Goal: Information Seeking & Learning: Learn about a topic

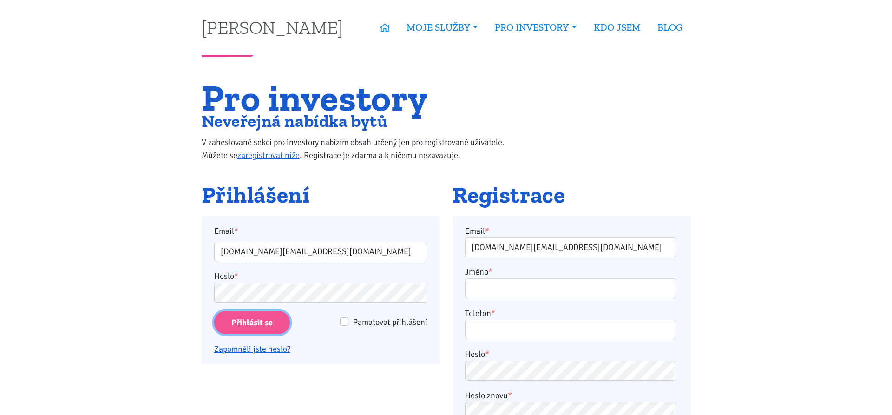
click at [263, 328] on input "Přihlásit se" at bounding box center [252, 323] width 76 height 24
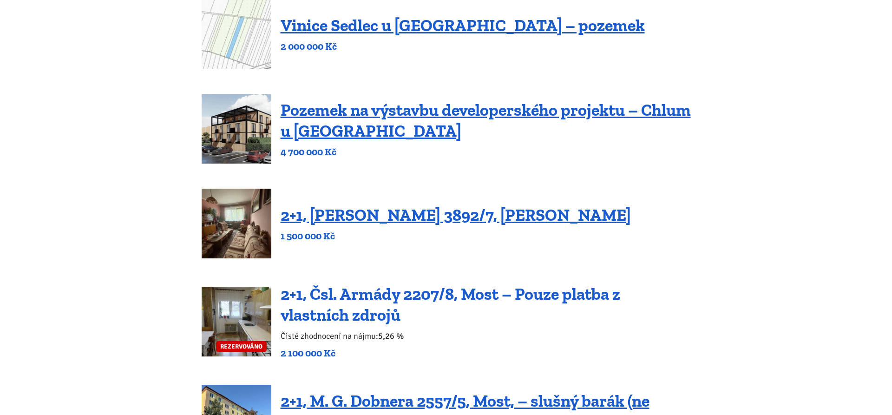
scroll to position [158, 0]
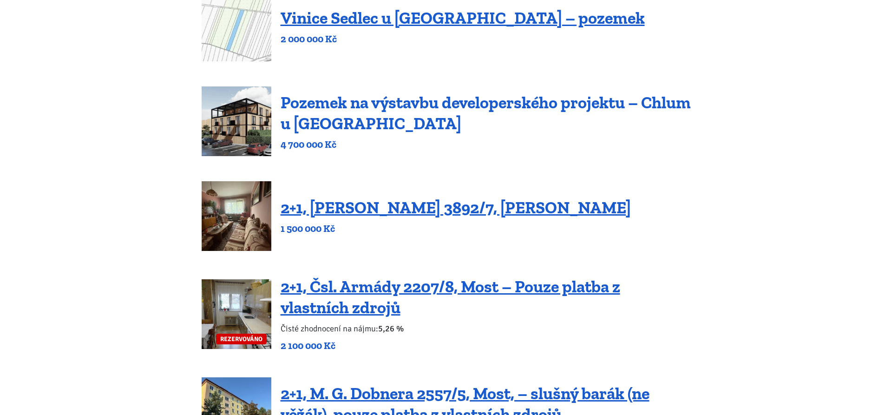
click at [385, 103] on link "Pozemek na výstavbu developerského projektu – Chlum u Třeboně" at bounding box center [486, 112] width 410 height 41
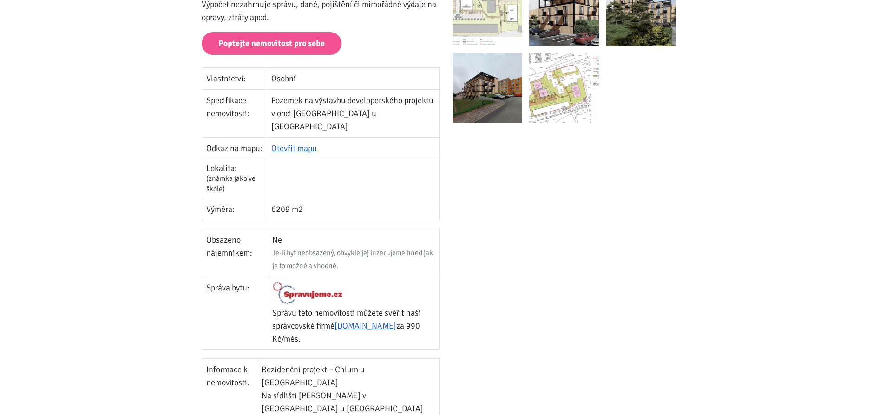
scroll to position [190, 0]
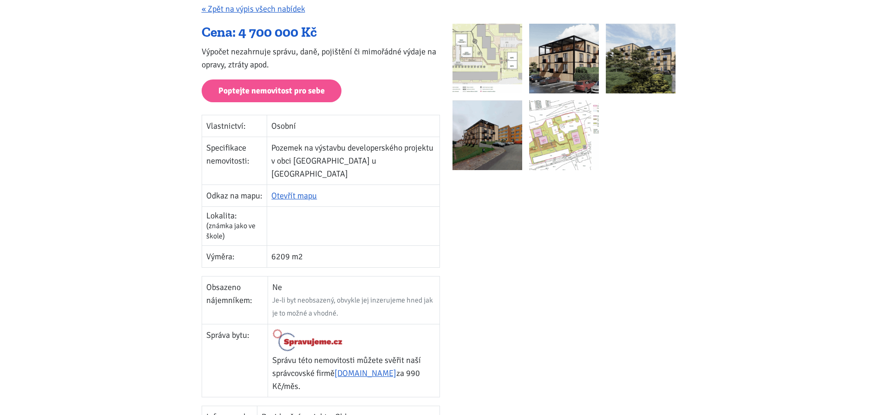
click at [553, 52] on img at bounding box center [564, 59] width 70 height 70
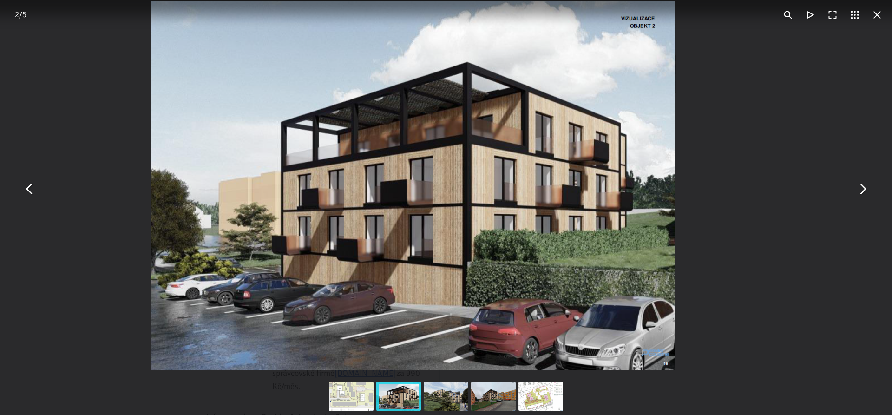
click at [856, 197] on button "You can close this modal content with the ESC key" at bounding box center [862, 189] width 22 height 22
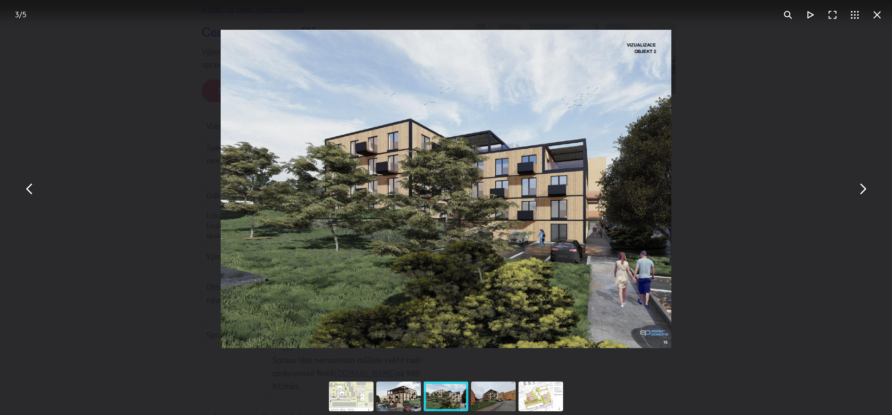
click at [878, 15] on button "You can close this modal content with the ESC key" at bounding box center [877, 15] width 22 height 22
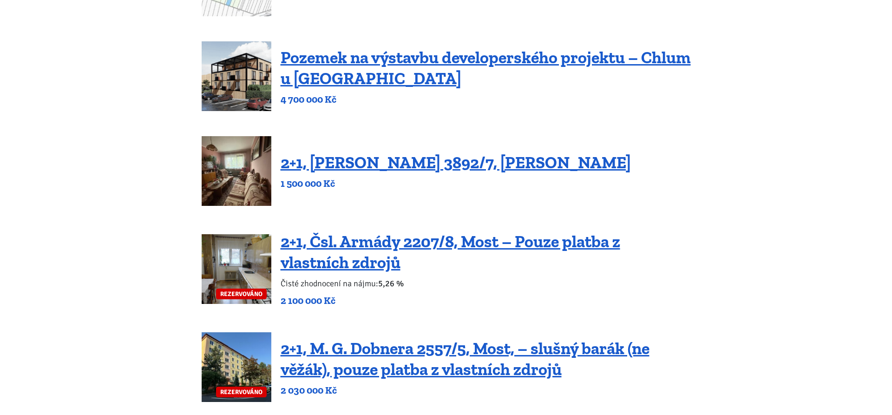
scroll to position [205, 0]
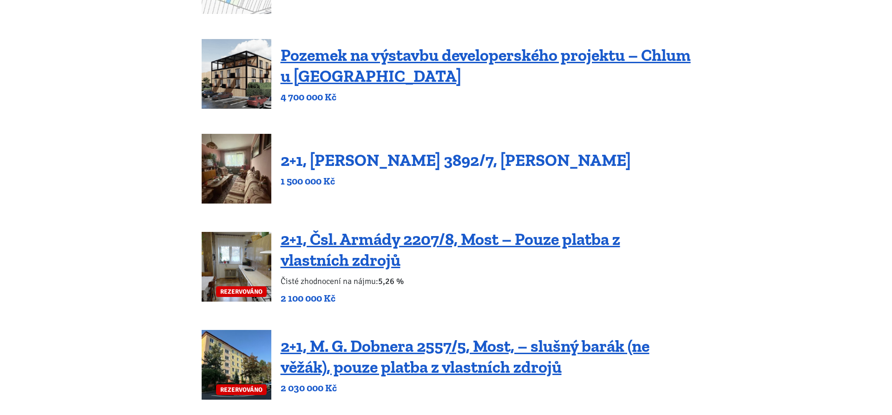
click at [421, 162] on link "2+1, [PERSON_NAME] 3892/7, [PERSON_NAME]" at bounding box center [456, 160] width 350 height 20
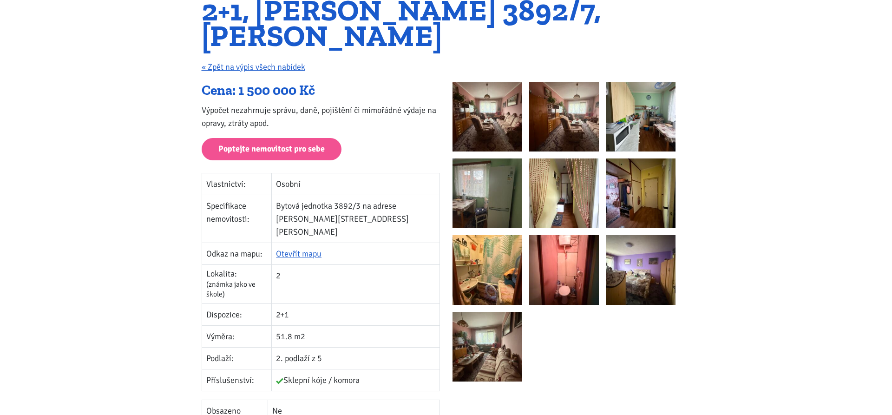
scroll to position [126, 0]
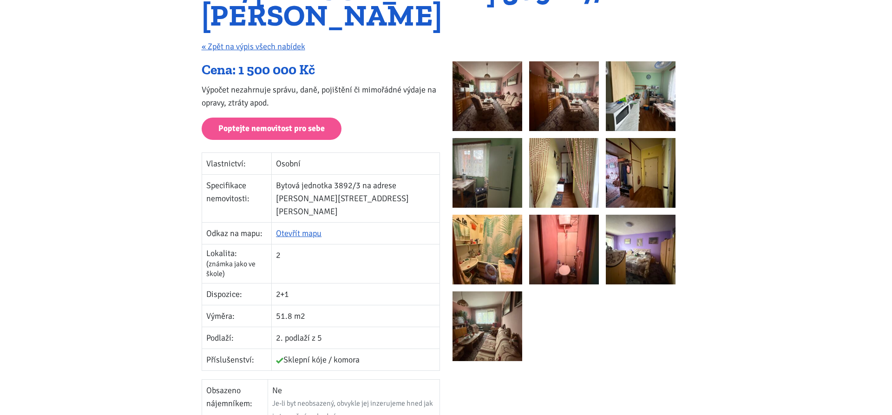
click at [559, 243] on img at bounding box center [564, 250] width 70 height 70
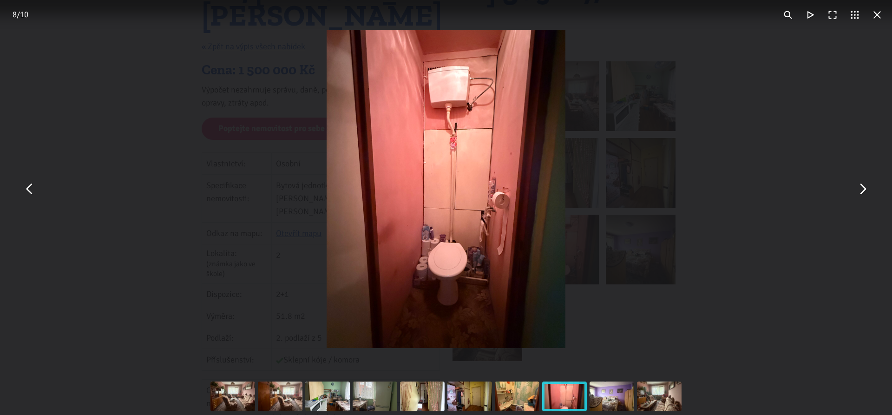
click at [822, 277] on div "You can close this modal content with the ESC key" at bounding box center [446, 189] width 892 height 378
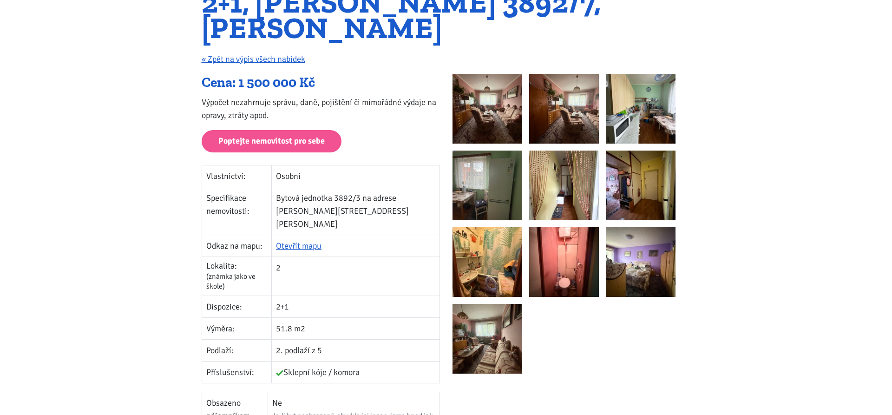
scroll to position [111, 0]
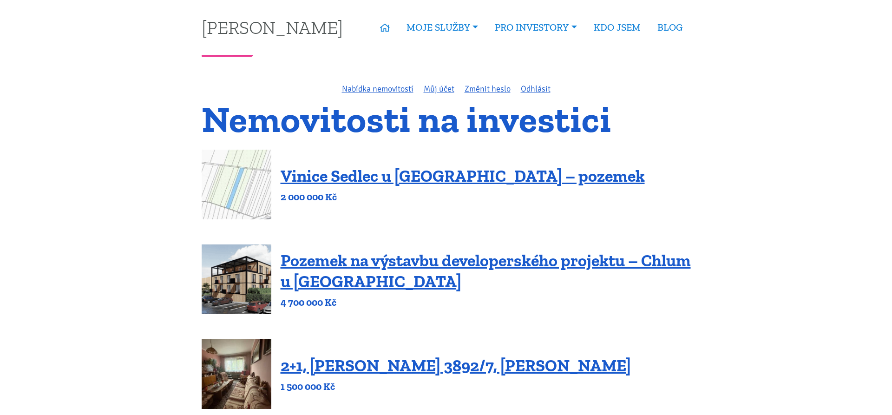
scroll to position [205, 0]
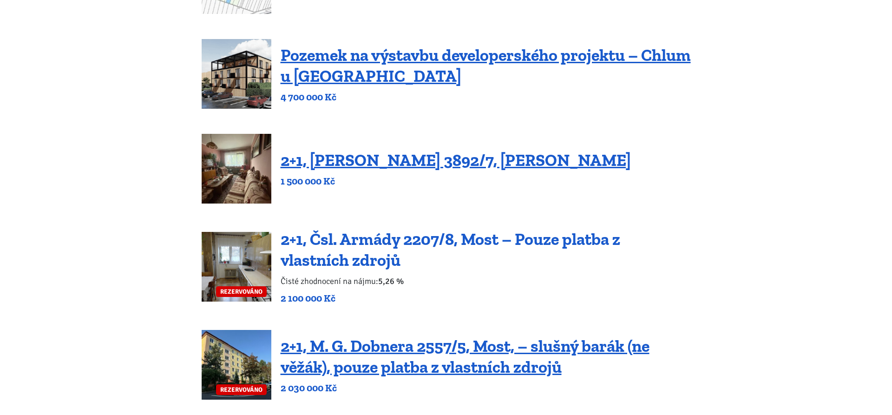
click at [555, 242] on link "2+1, Čsl. Armády 2207/8, Most – Pouze platba z vlastních zdrojů" at bounding box center [451, 249] width 340 height 41
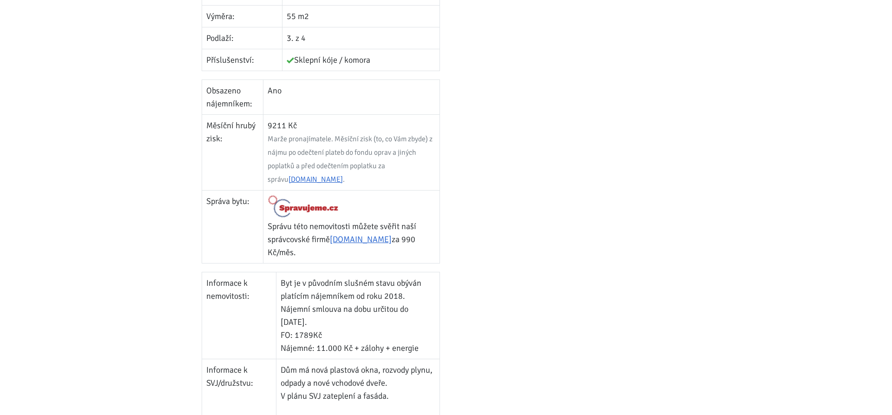
scroll to position [426, 0]
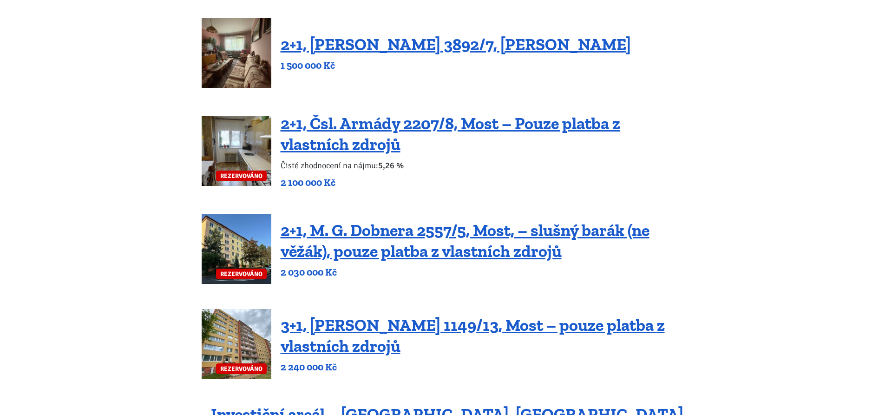
scroll to position [332, 0]
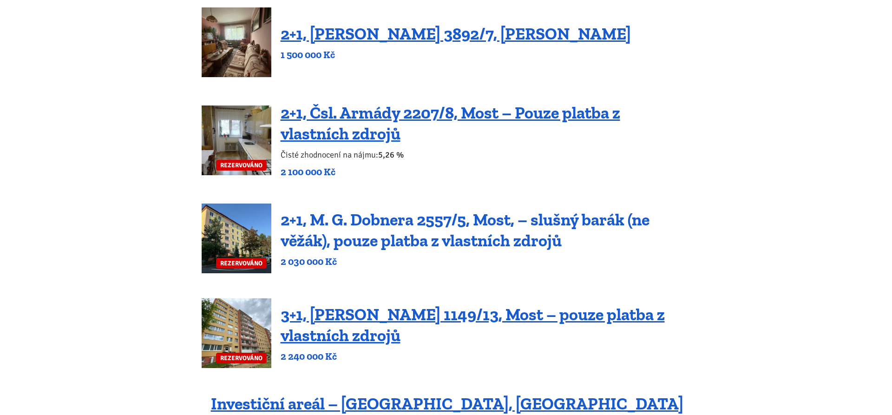
click at [545, 223] on link "2+1, M. G. Dobnera 2557/5, Most, – slušný barák (ne věžák), pouze platba z vlas…" at bounding box center [465, 230] width 369 height 41
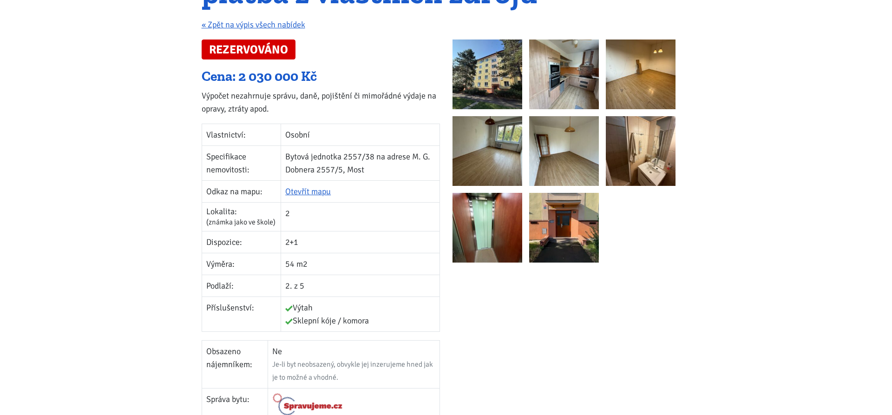
scroll to position [158, 0]
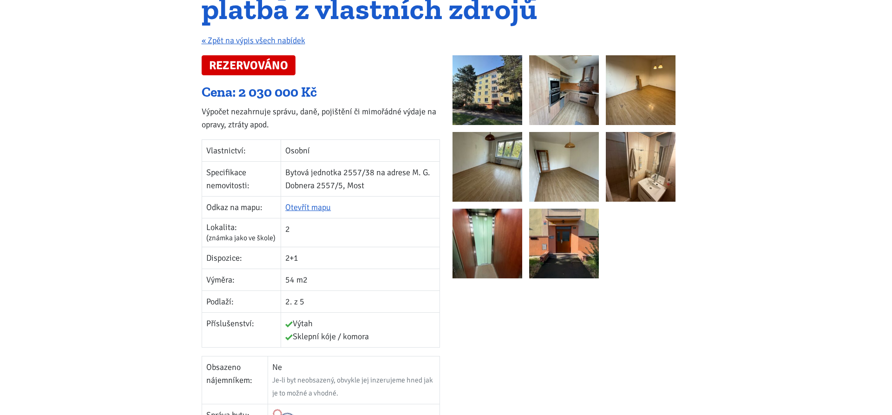
click at [560, 103] on img at bounding box center [564, 90] width 70 height 70
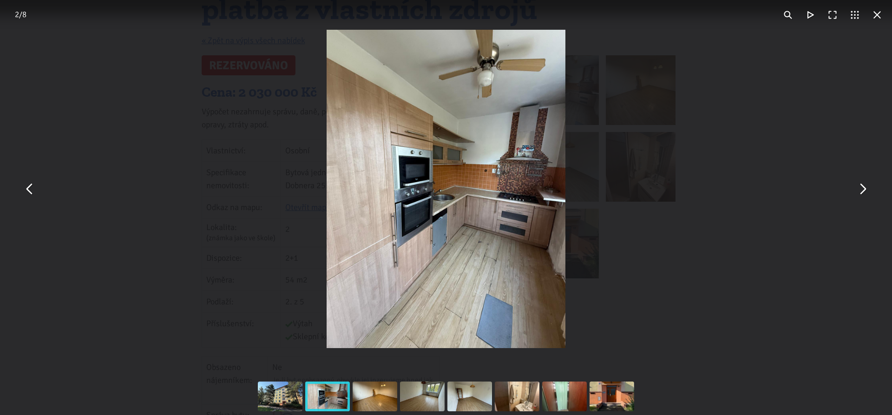
click at [873, 14] on button "You can close this modal content with the ESC key" at bounding box center [877, 15] width 22 height 22
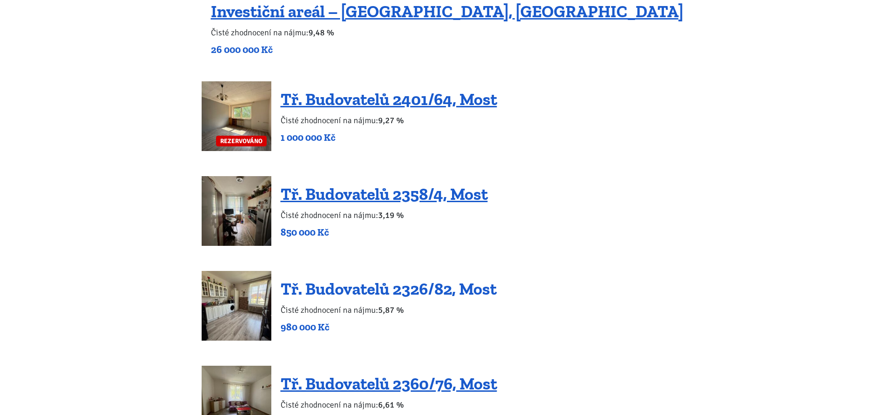
scroll to position [742, 0]
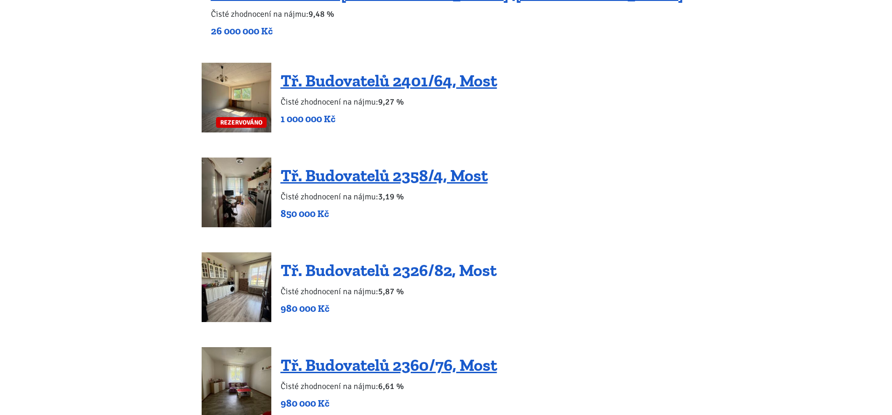
click at [398, 263] on link "Tř. Budovatelů 2326/82, Most" at bounding box center [389, 270] width 216 height 20
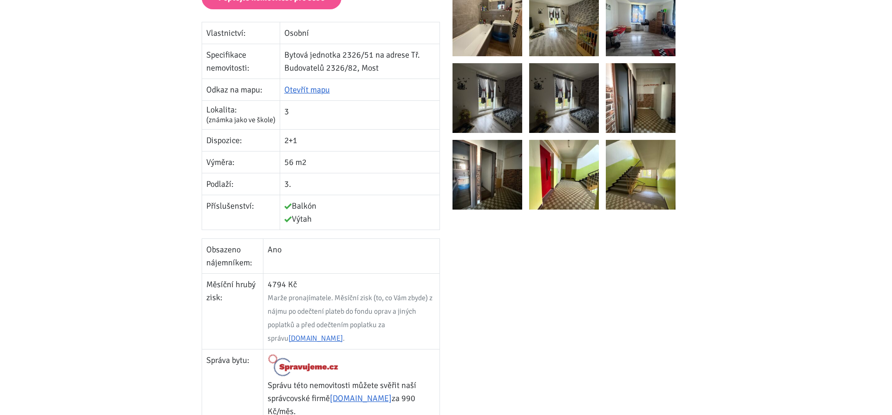
scroll to position [158, 0]
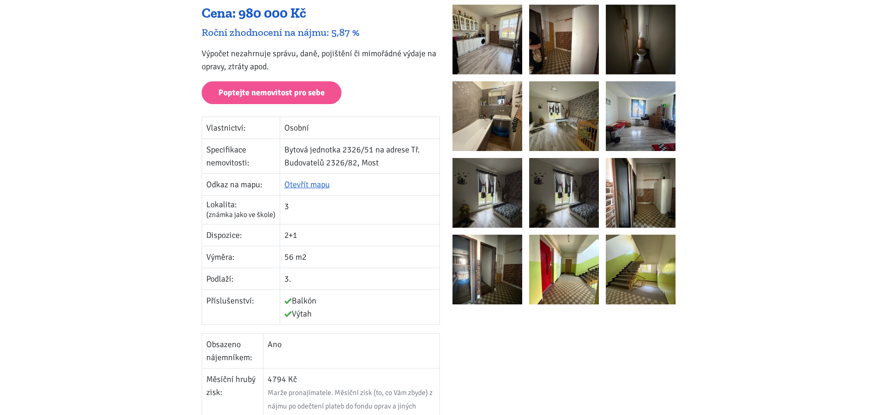
click at [497, 44] on img at bounding box center [488, 40] width 70 height 70
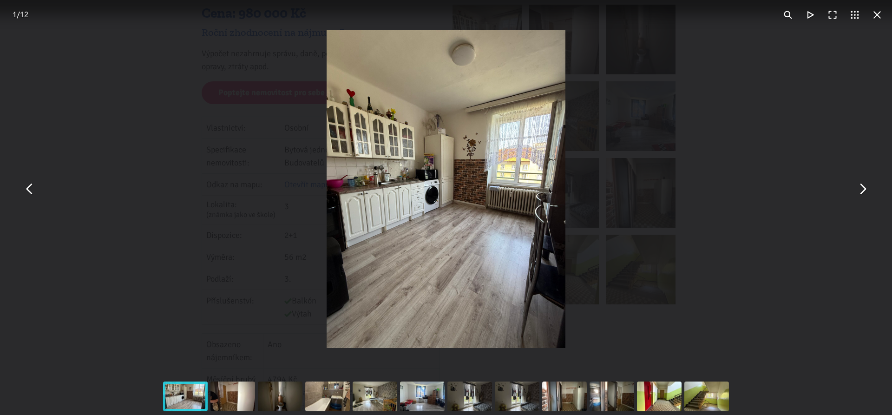
click at [864, 191] on button "You can close this modal content with the ESC key" at bounding box center [862, 189] width 22 height 22
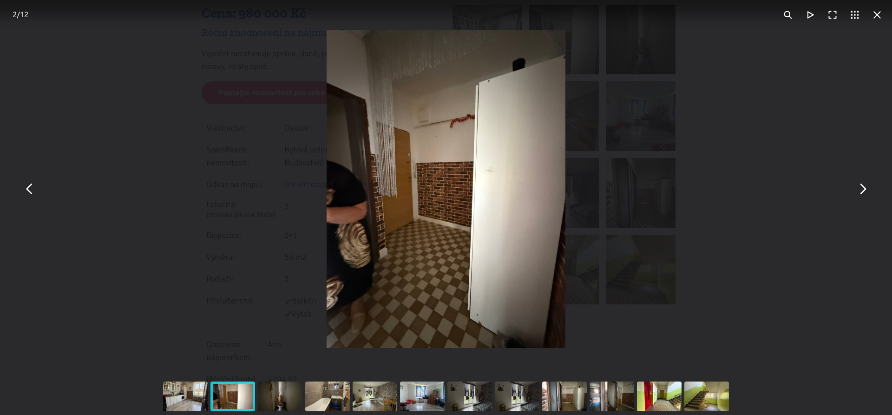
click at [864, 191] on button "You can close this modal content with the ESC key" at bounding box center [862, 189] width 22 height 22
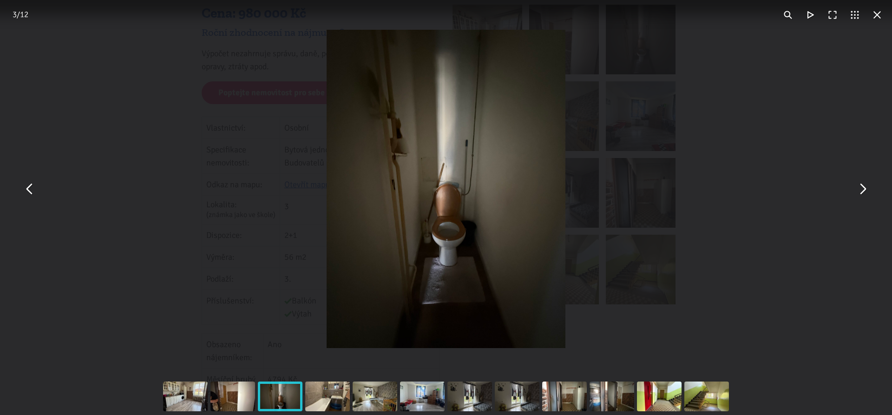
click at [865, 191] on button "You can close this modal content with the ESC key" at bounding box center [862, 189] width 22 height 22
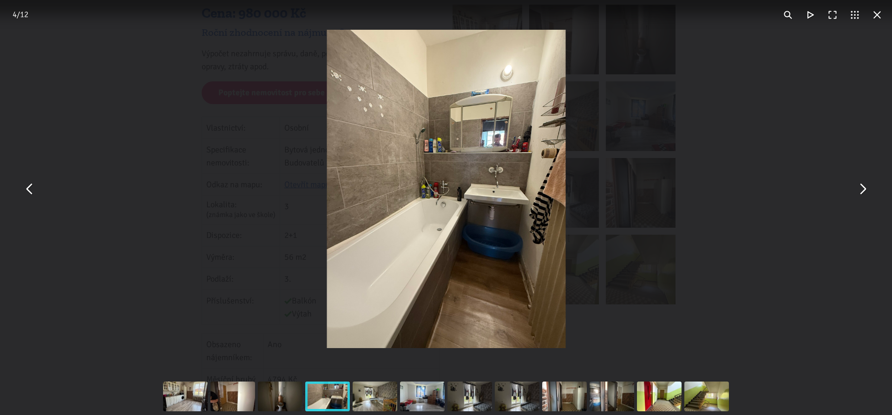
click at [865, 191] on button "You can close this modal content with the ESC key" at bounding box center [862, 189] width 22 height 22
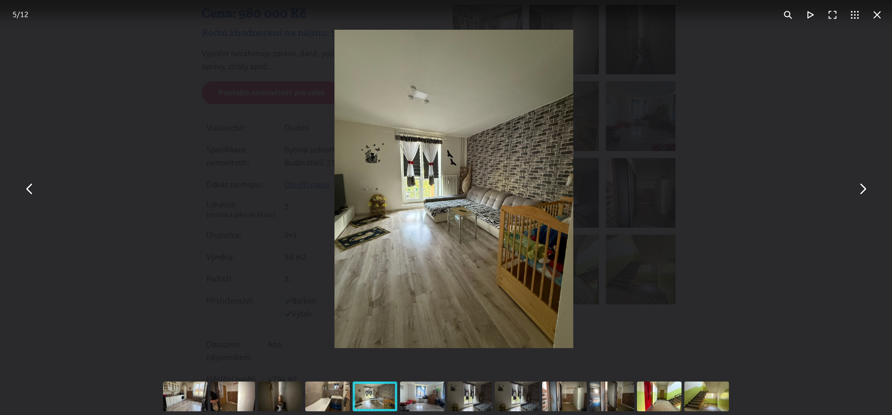
click at [865, 191] on button "You can close this modal content with the ESC key" at bounding box center [862, 189] width 22 height 22
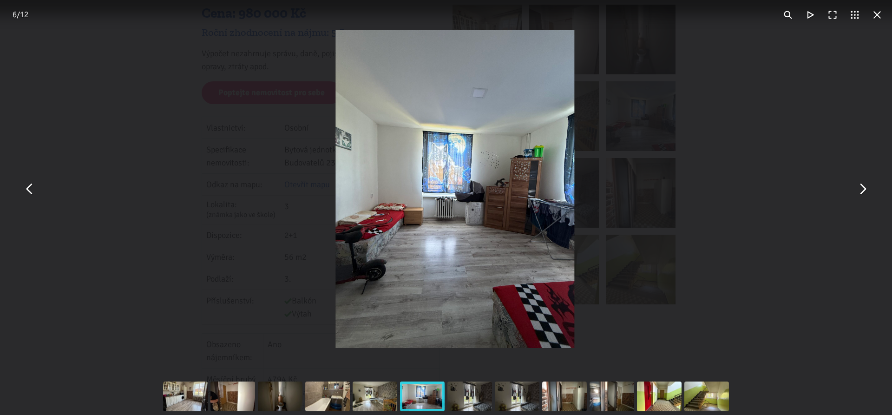
click at [866, 194] on button "You can close this modal content with the ESC key" at bounding box center [862, 189] width 22 height 22
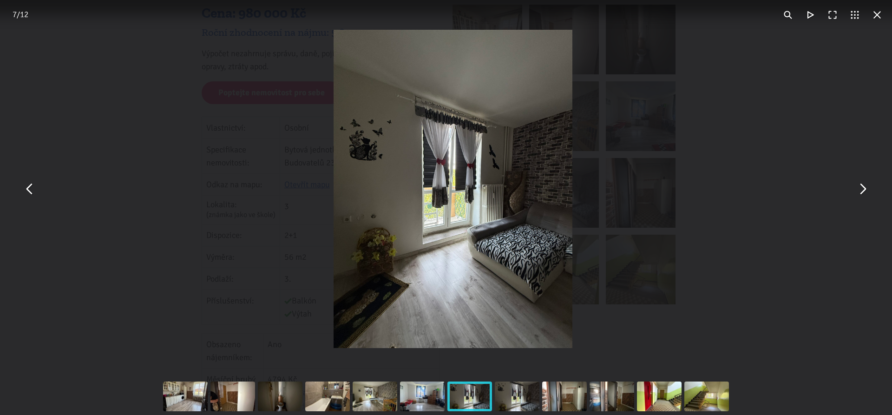
click at [866, 194] on button "You can close this modal content with the ESC key" at bounding box center [862, 189] width 22 height 22
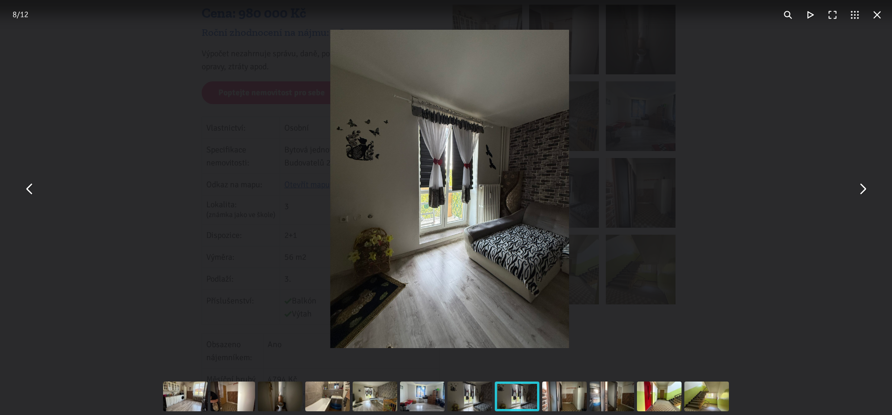
click at [866, 194] on button "You can close this modal content with the ESC key" at bounding box center [862, 189] width 22 height 22
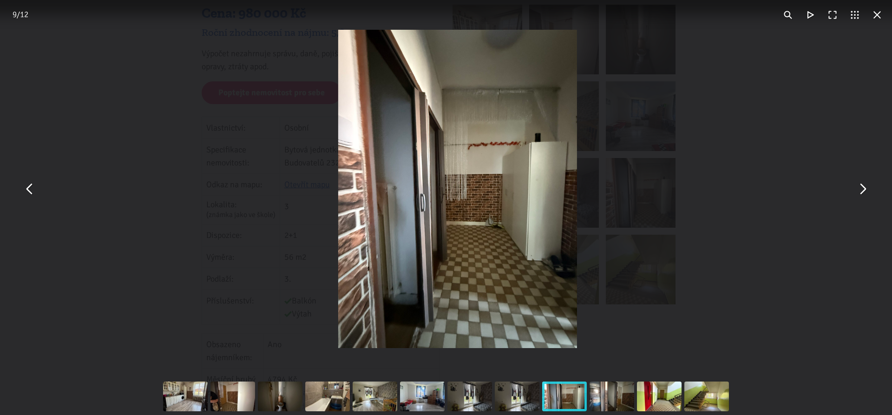
click at [864, 194] on button "You can close this modal content with the ESC key" at bounding box center [862, 189] width 22 height 22
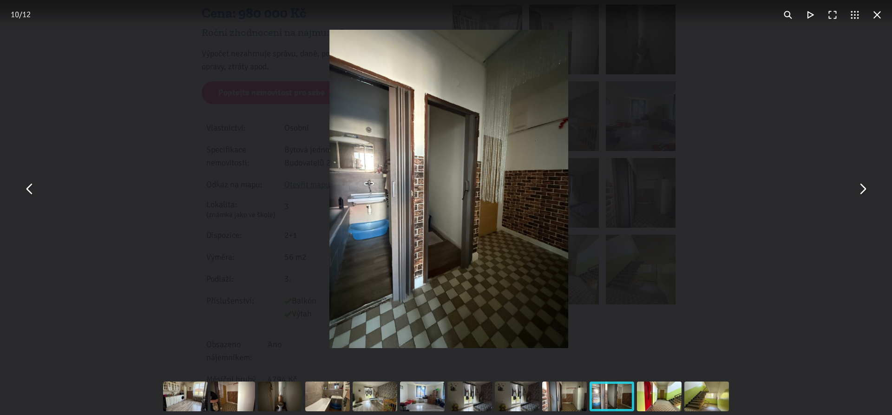
click at [864, 194] on button "You can close this modal content with the ESC key" at bounding box center [862, 189] width 22 height 22
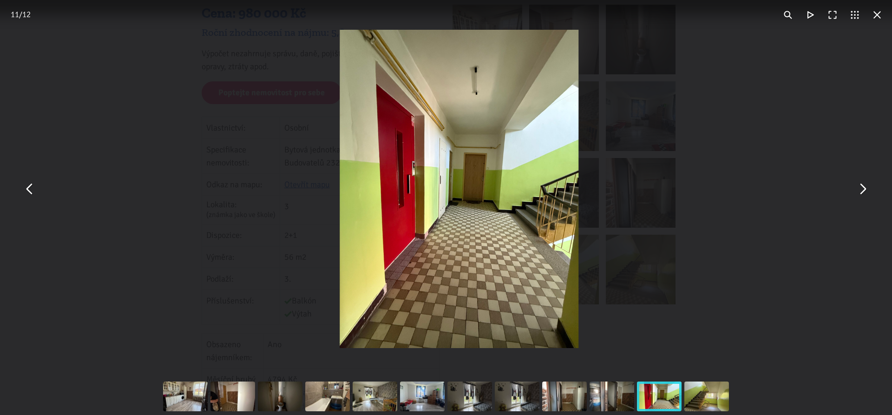
drag, startPoint x: 883, startPoint y: 18, endPoint x: 795, endPoint y: 27, distance: 87.8
click at [882, 18] on button "You can close this modal content with the ESC key" at bounding box center [877, 15] width 22 height 22
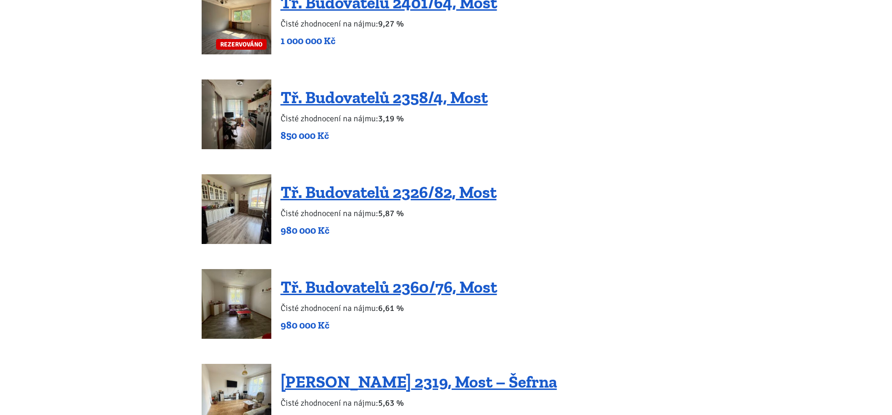
scroll to position [853, 0]
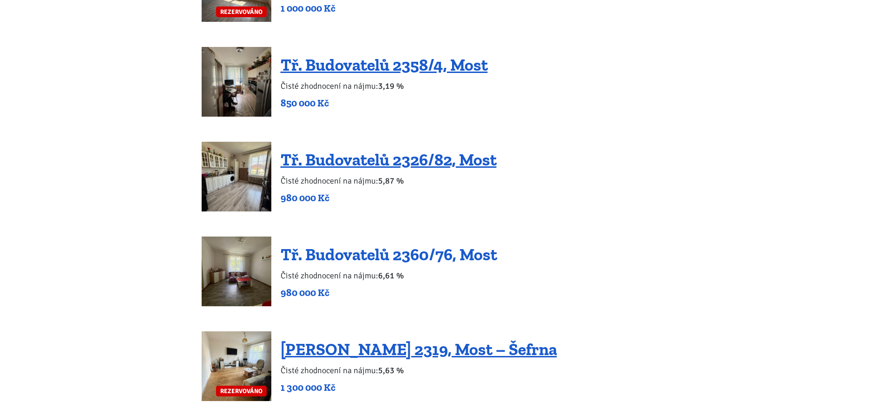
click at [444, 261] on link "Tř. Budovatelů 2360/76, Most" at bounding box center [389, 254] width 217 height 20
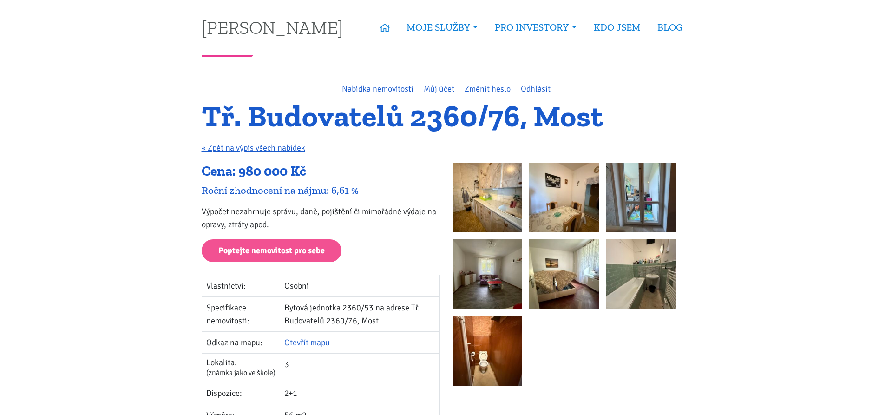
click at [494, 172] on img at bounding box center [488, 198] width 70 height 70
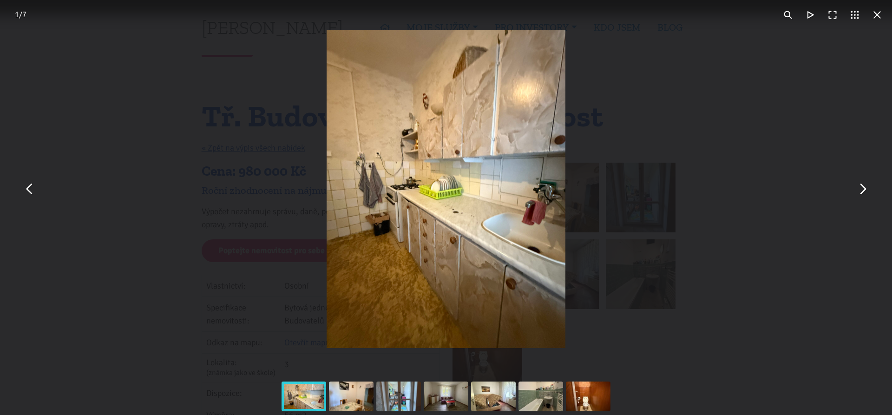
click at [868, 194] on button "You can close this modal content with the ESC key" at bounding box center [862, 189] width 22 height 22
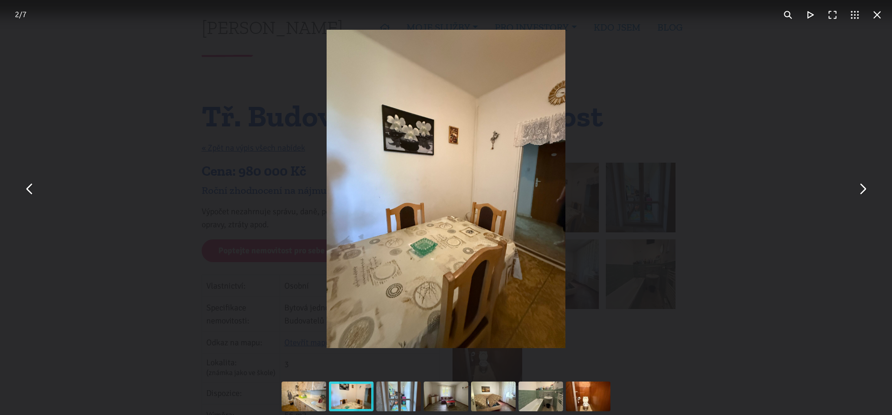
click at [868, 194] on button "You can close this modal content with the ESC key" at bounding box center [862, 189] width 22 height 22
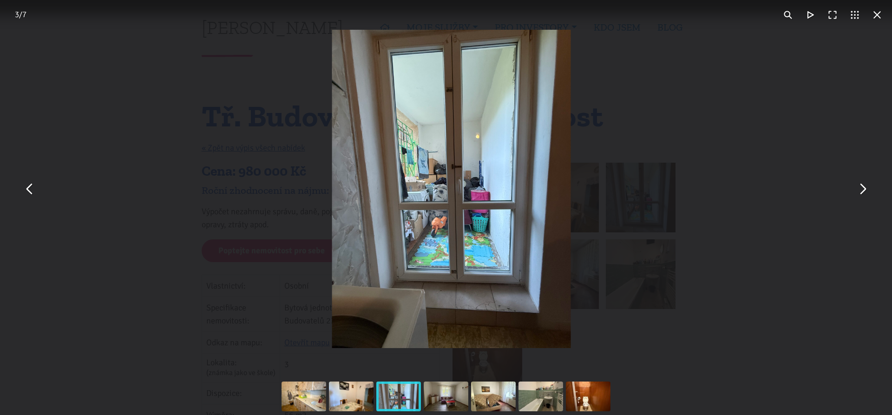
click at [868, 194] on button "You can close this modal content with the ESC key" at bounding box center [862, 189] width 22 height 22
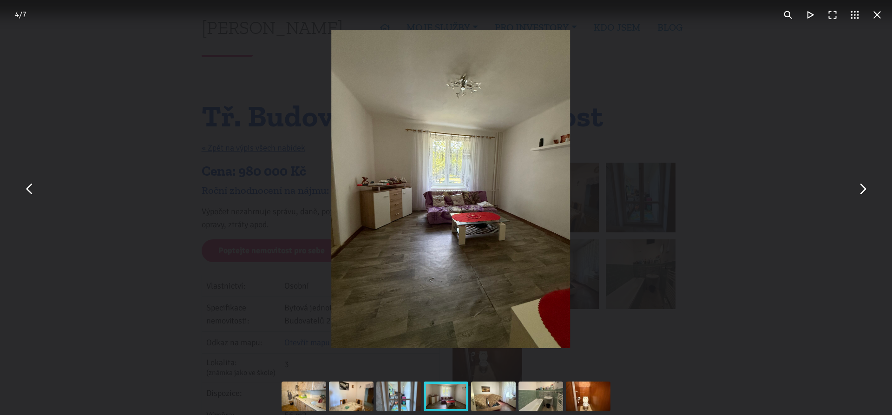
click at [801, 272] on div "You can close this modal content with the ESC key" at bounding box center [451, 189] width 892 height 378
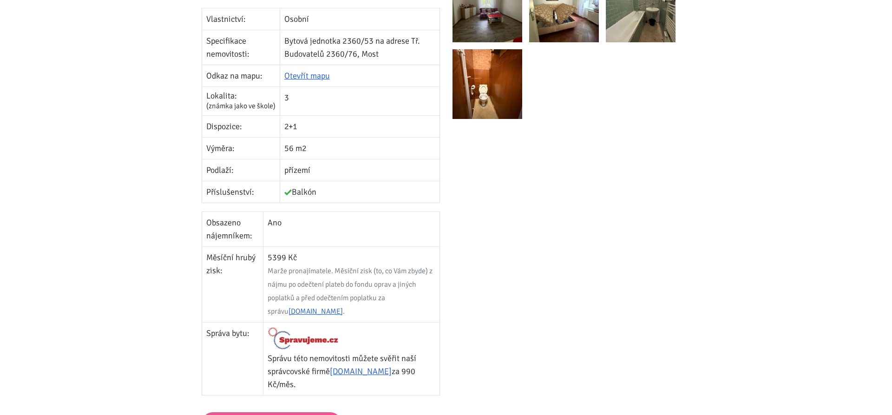
scroll to position [284, 0]
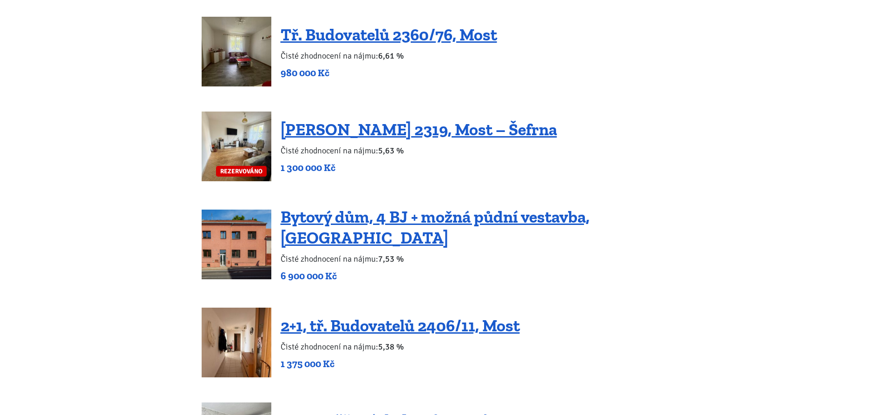
scroll to position [1074, 0]
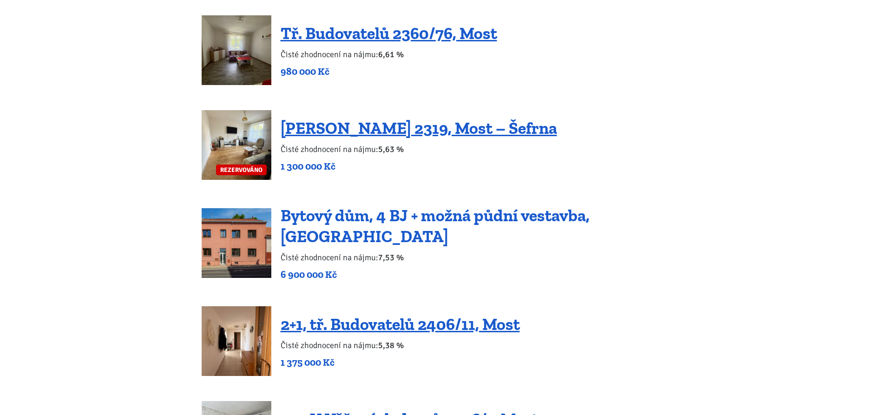
click at [535, 226] on link "Bytový dům, 4 BJ + možná půdní vestavba, Podbořany" at bounding box center [435, 225] width 309 height 41
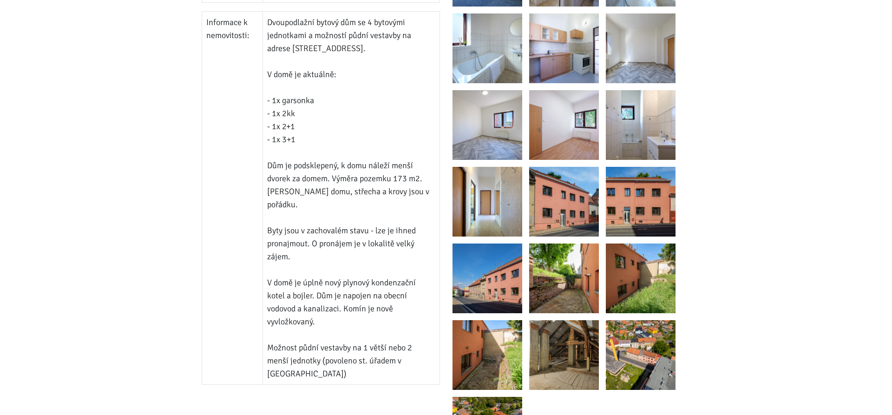
scroll to position [727, 0]
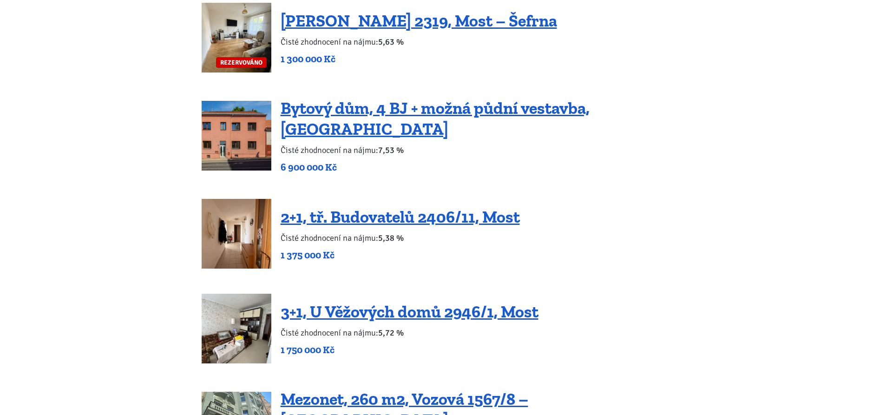
scroll to position [1193, 0]
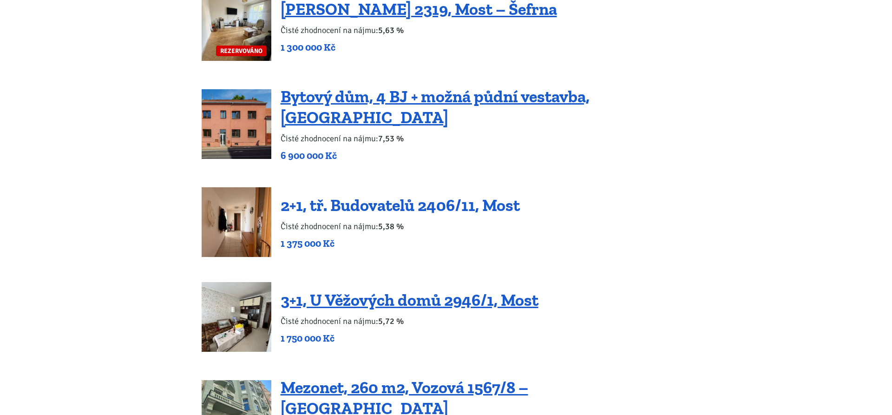
click at [452, 200] on link "2+1, tř. Budovatelů 2406/11, Most" at bounding box center [400, 205] width 239 height 20
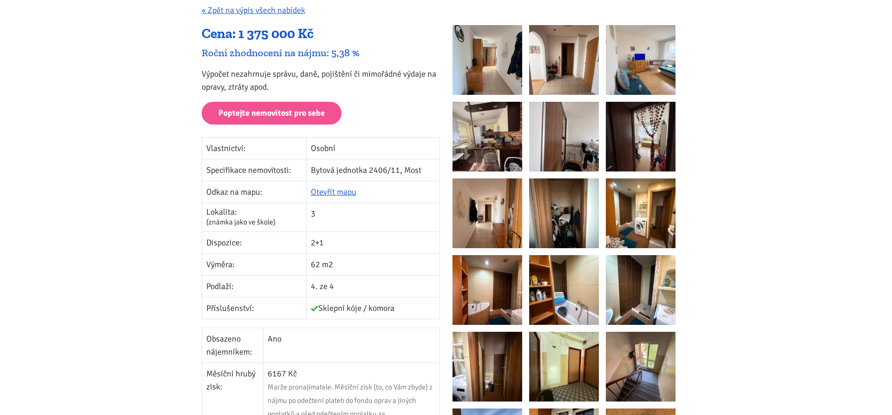
scroll to position [142, 0]
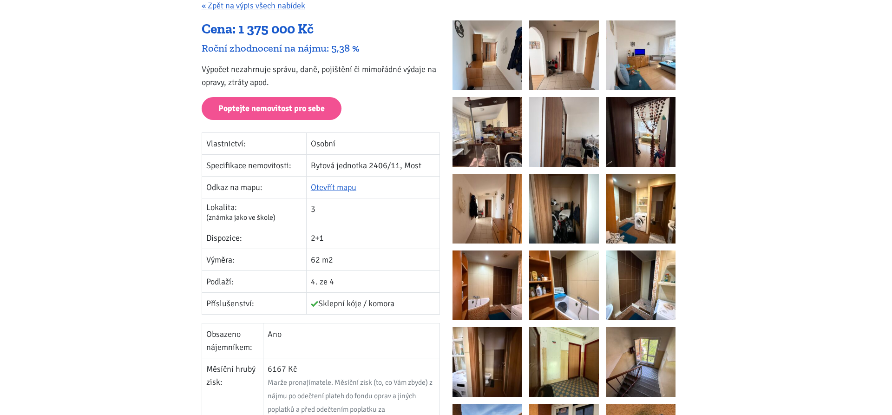
click at [494, 51] on img at bounding box center [488, 55] width 70 height 70
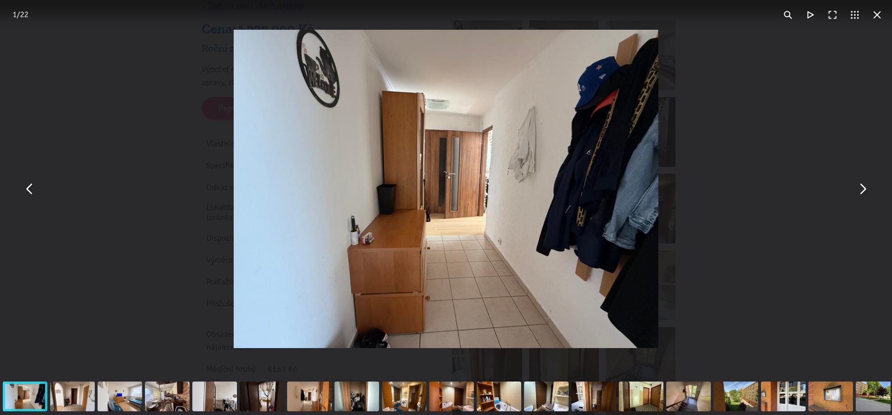
click at [496, 56] on img "You can close this modal content with the ESC key" at bounding box center [446, 189] width 424 height 318
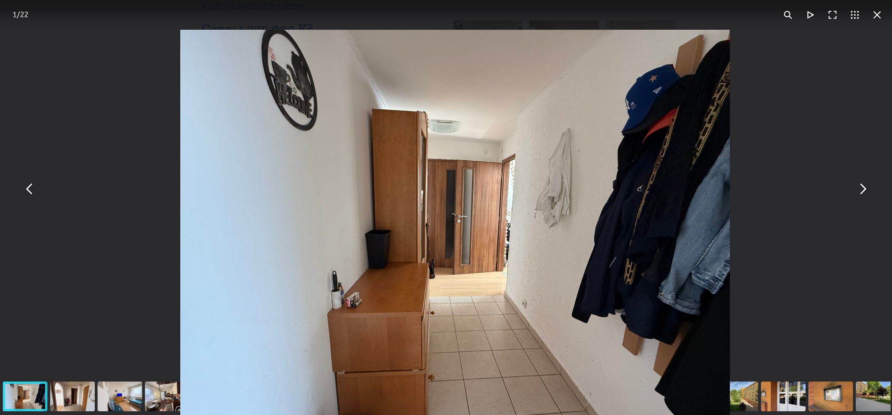
click at [497, 67] on img "You can close this modal content with the ESC key" at bounding box center [455, 236] width 550 height 413
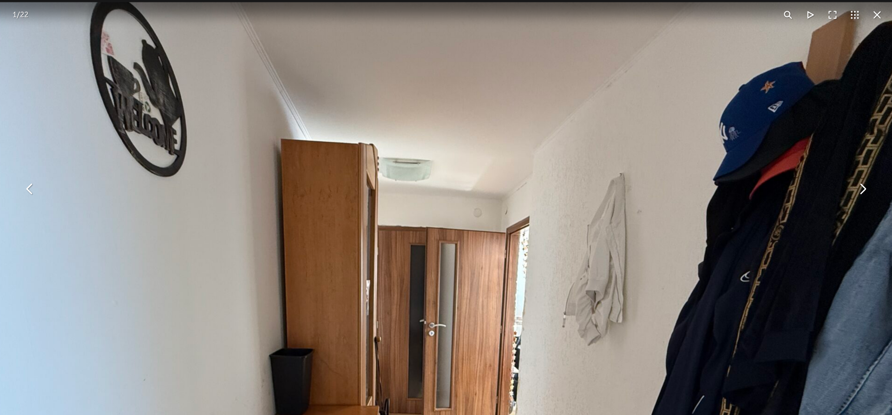
click at [759, 264] on img "You can close this modal content with the ESC key" at bounding box center [424, 359] width 951 height 714
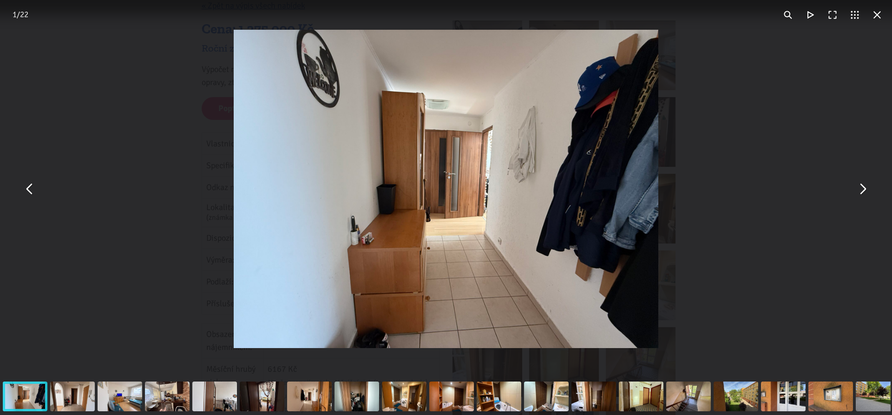
click at [864, 197] on button "You can close this modal content with the ESC key" at bounding box center [862, 189] width 22 height 22
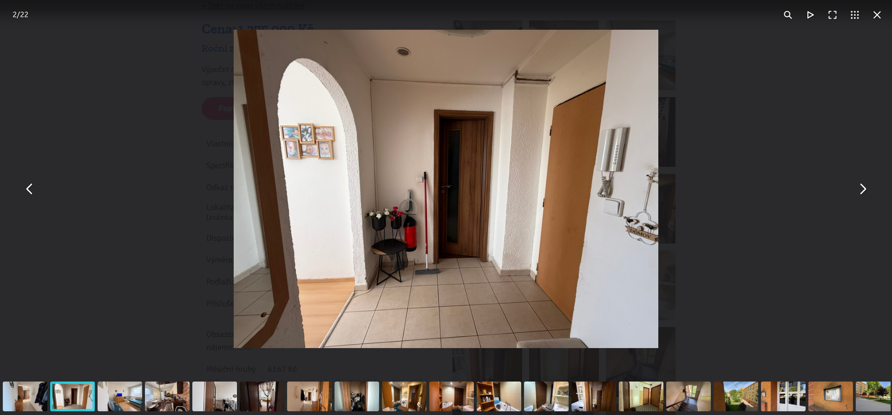
click at [75, 389] on div "You can close this modal content with the ESC key" at bounding box center [72, 396] width 47 height 37
click at [121, 391] on div "You can close this modal content with the ESC key" at bounding box center [119, 396] width 47 height 37
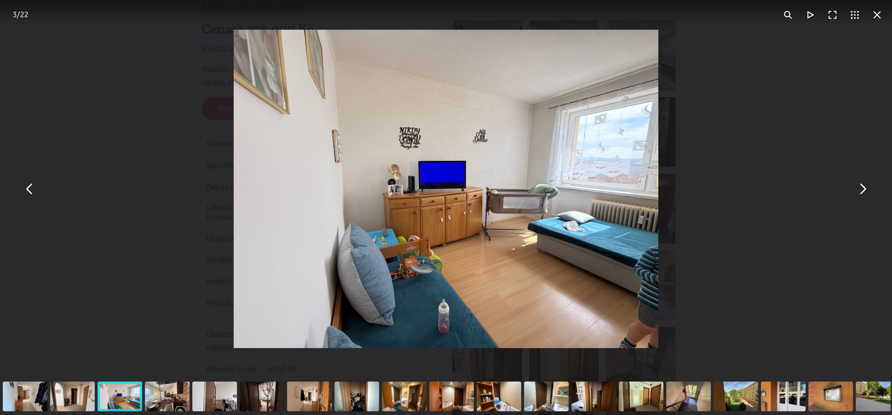
click at [164, 394] on div "You can close this modal content with the ESC key" at bounding box center [167, 396] width 47 height 37
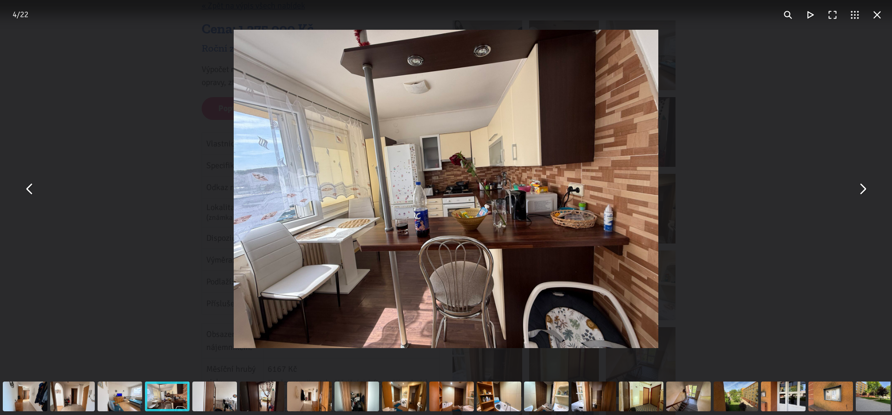
click at [122, 393] on div "You can close this modal content with the ESC key" at bounding box center [119, 396] width 47 height 37
click at [810, 17] on button "You can close this modal content with the ESC key" at bounding box center [810, 15] width 22 height 22
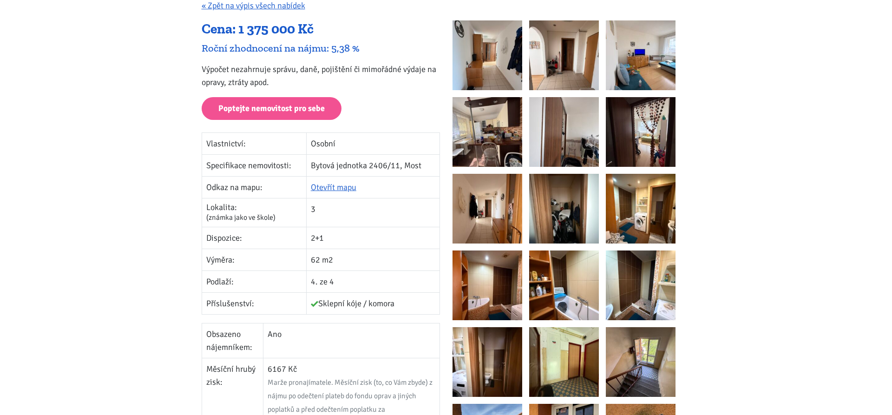
click at [494, 130] on img at bounding box center [488, 132] width 70 height 70
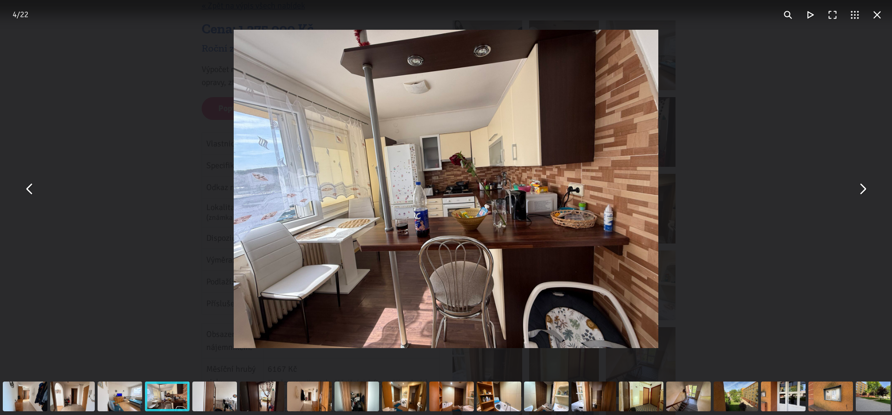
click at [864, 197] on button "You can close this modal content with the ESC key" at bounding box center [862, 189] width 22 height 22
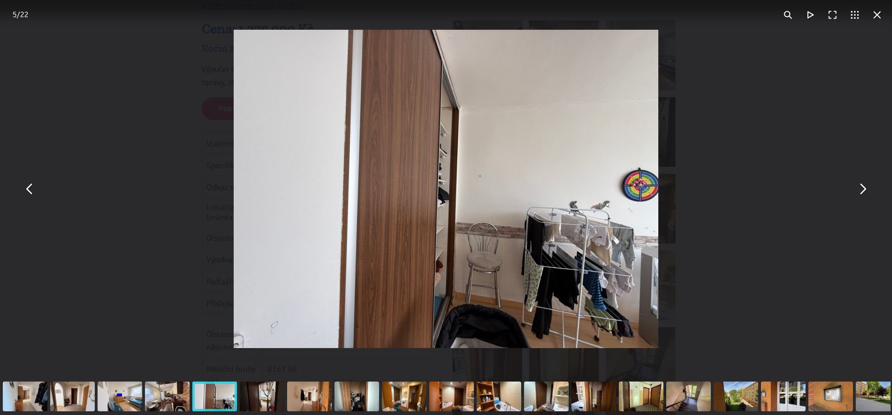
click at [864, 197] on button "You can close this modal content with the ESC key" at bounding box center [862, 189] width 22 height 22
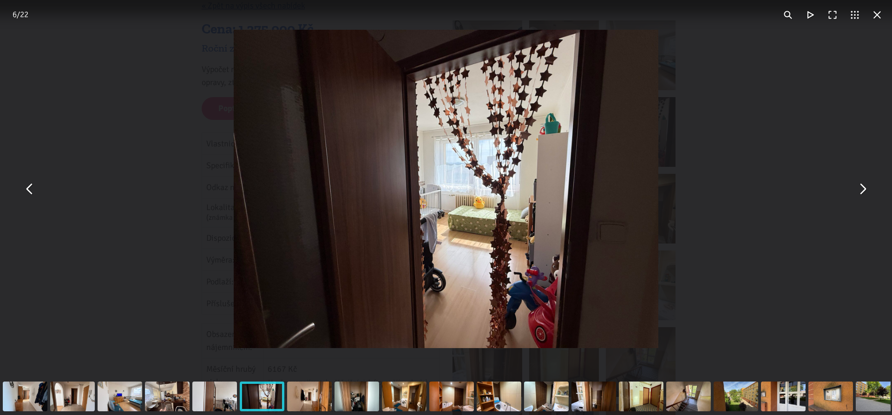
click at [864, 197] on button "You can close this modal content with the ESC key" at bounding box center [862, 189] width 22 height 22
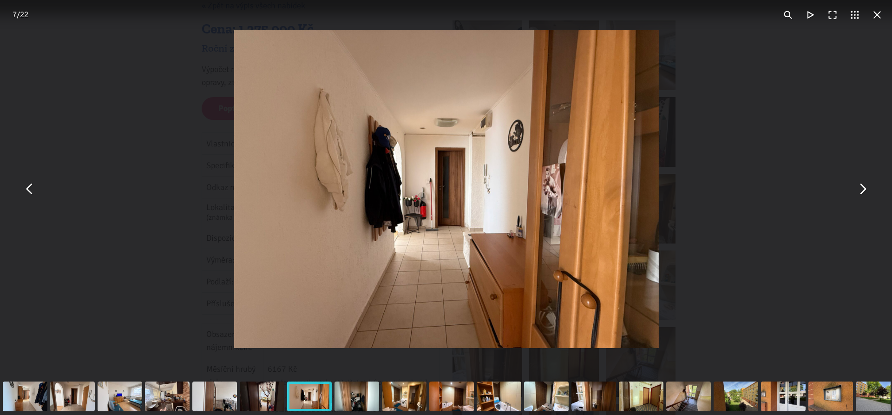
click at [864, 197] on button "You can close this modal content with the ESC key" at bounding box center [862, 189] width 22 height 22
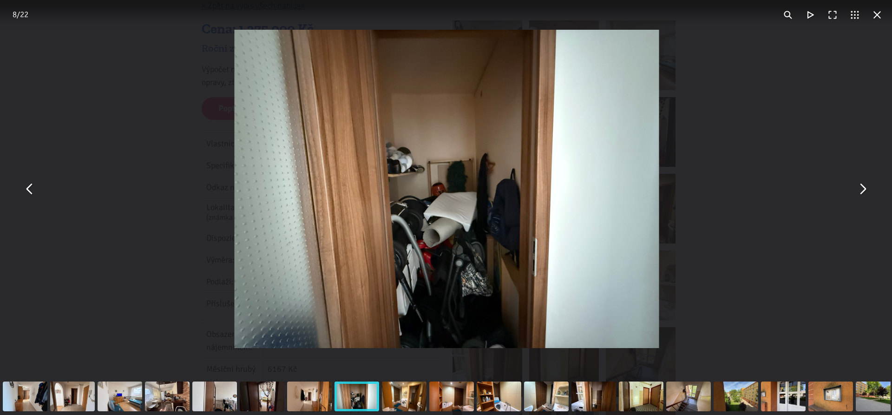
click at [864, 197] on button "You can close this modal content with the ESC key" at bounding box center [862, 189] width 22 height 22
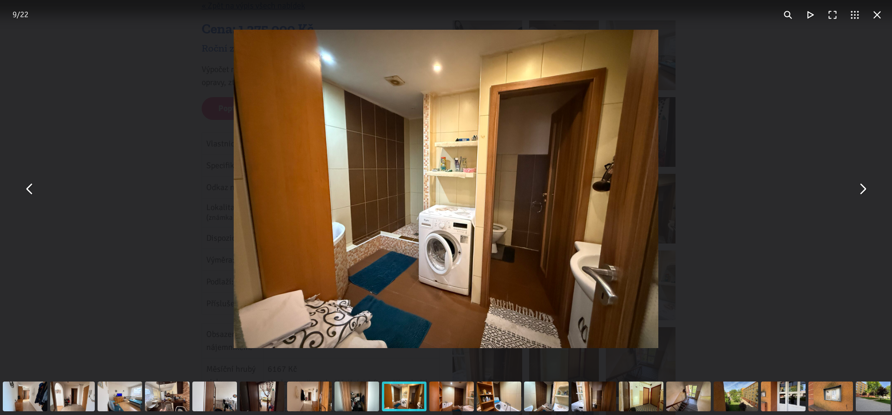
click at [864, 197] on button "You can close this modal content with the ESC key" at bounding box center [862, 189] width 22 height 22
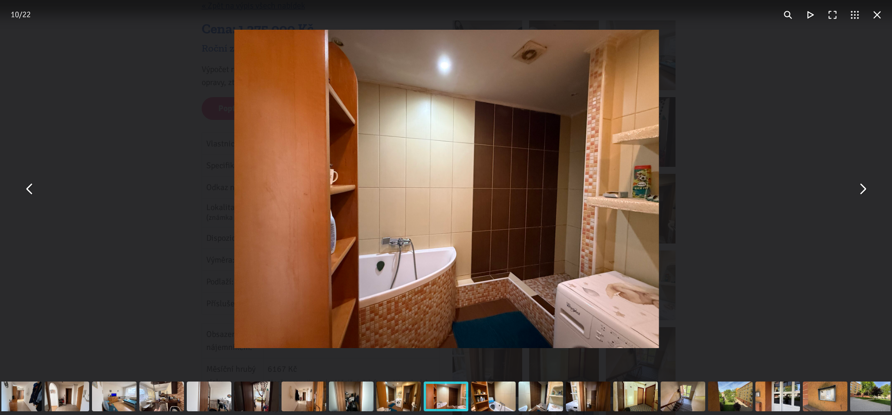
click at [864, 197] on button "You can close this modal content with the ESC key" at bounding box center [862, 189] width 22 height 22
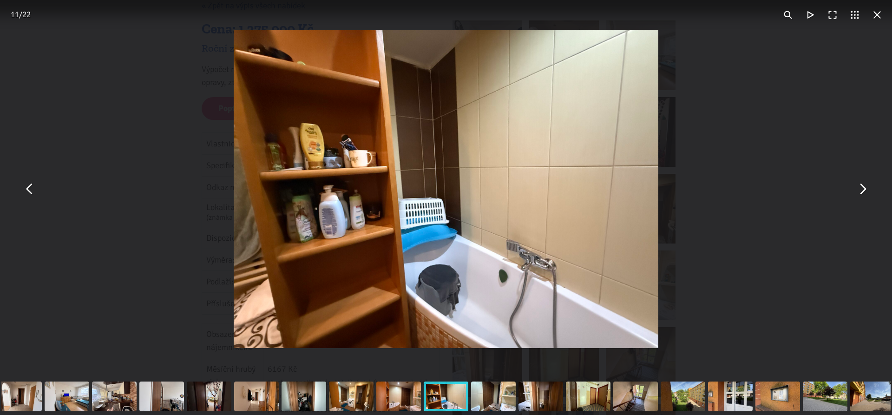
click at [864, 197] on button "You can close this modal content with the ESC key" at bounding box center [862, 189] width 22 height 22
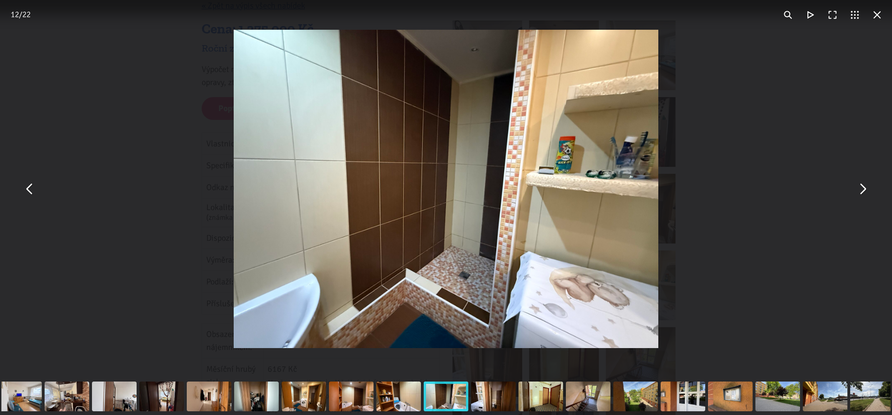
click at [864, 197] on button "You can close this modal content with the ESC key" at bounding box center [862, 189] width 22 height 22
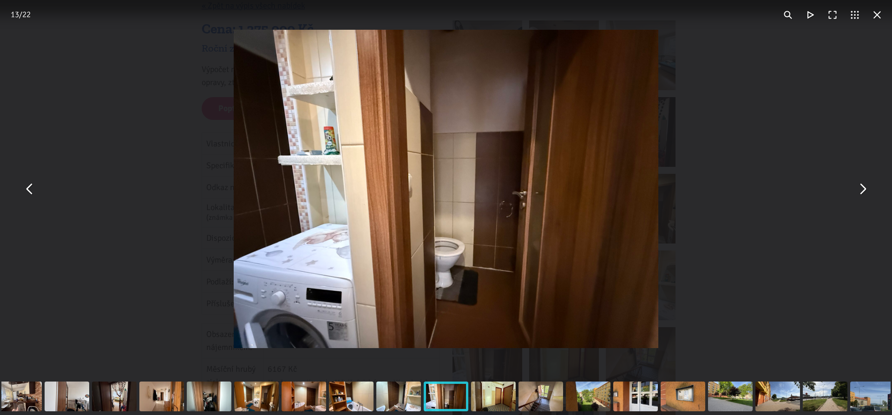
click at [864, 186] on button "You can close this modal content with the ESC key" at bounding box center [862, 189] width 22 height 22
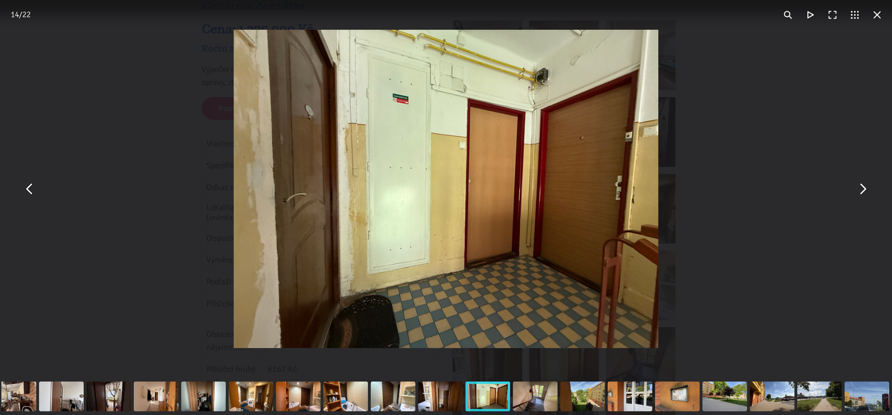
click at [450, 407] on div "You can close this modal content with the ESC key" at bounding box center [440, 396] width 47 height 37
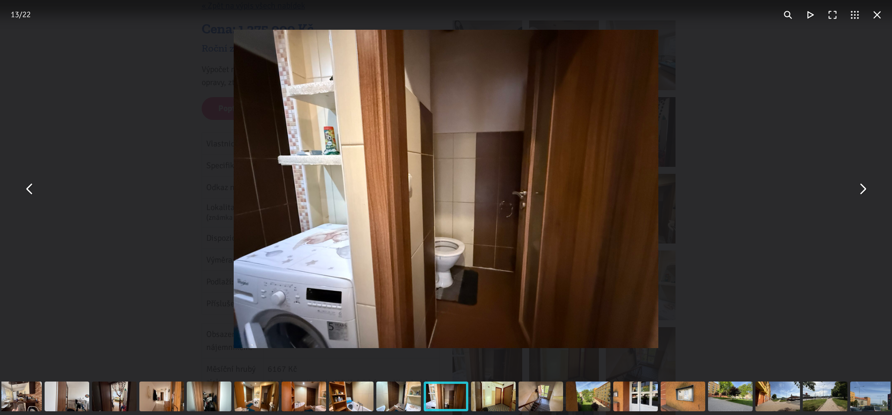
click at [538, 399] on div "You can close this modal content with the ESC key" at bounding box center [540, 396] width 47 height 37
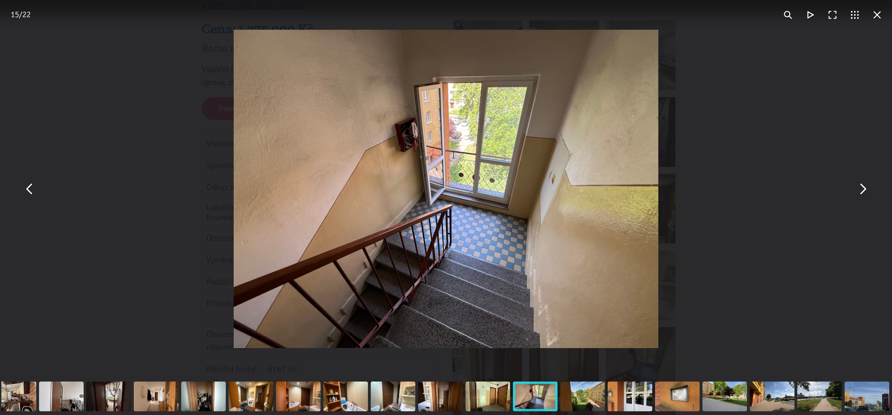
click at [575, 398] on div "You can close this modal content with the ESC key" at bounding box center [582, 396] width 47 height 37
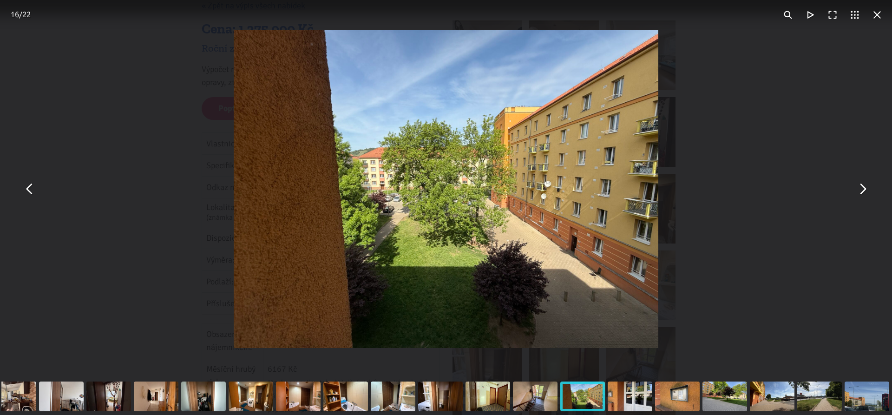
click at [616, 396] on div "You can close this modal content with the ESC key" at bounding box center [629, 396] width 47 height 37
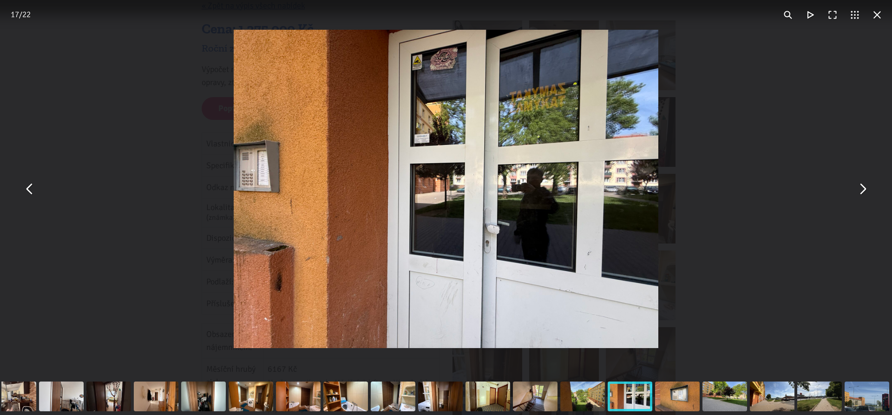
click at [679, 395] on div "You can close this modal content with the ESC key" at bounding box center [677, 396] width 47 height 37
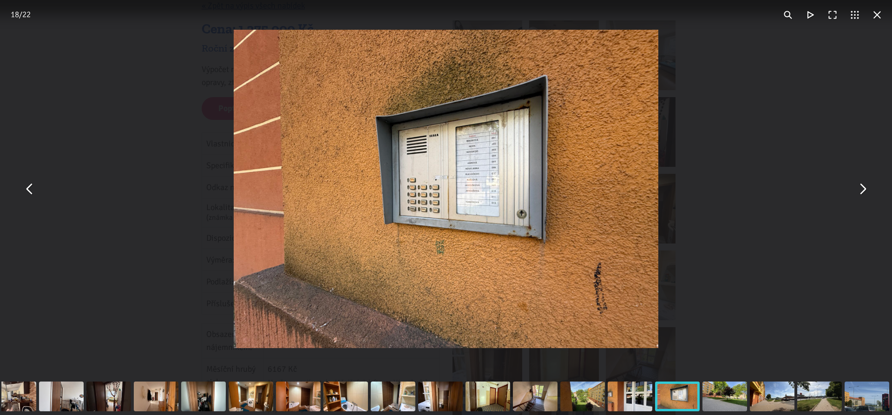
click at [873, 13] on button "You can close this modal content with the ESC key" at bounding box center [877, 15] width 22 height 22
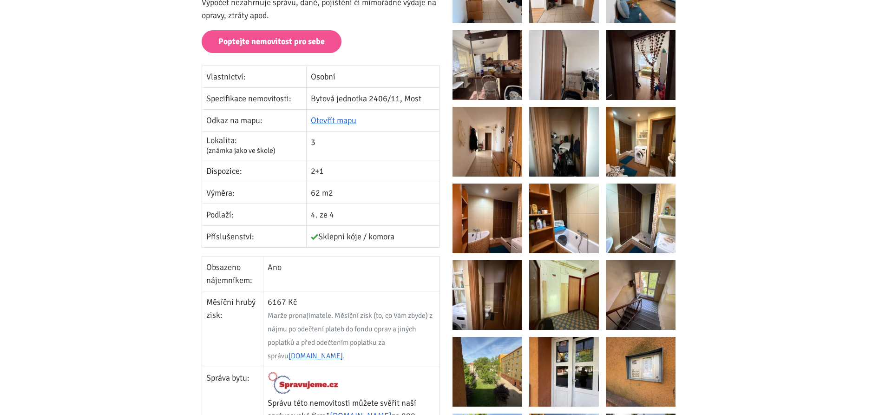
scroll to position [253, 0]
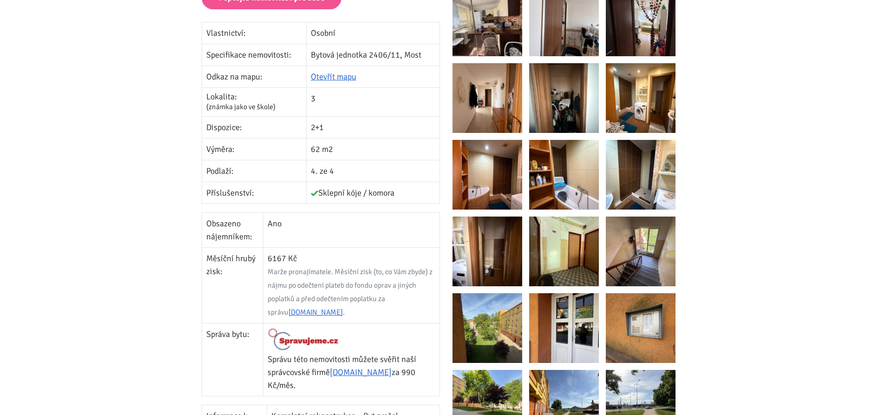
click at [634, 317] on img at bounding box center [641, 328] width 70 height 70
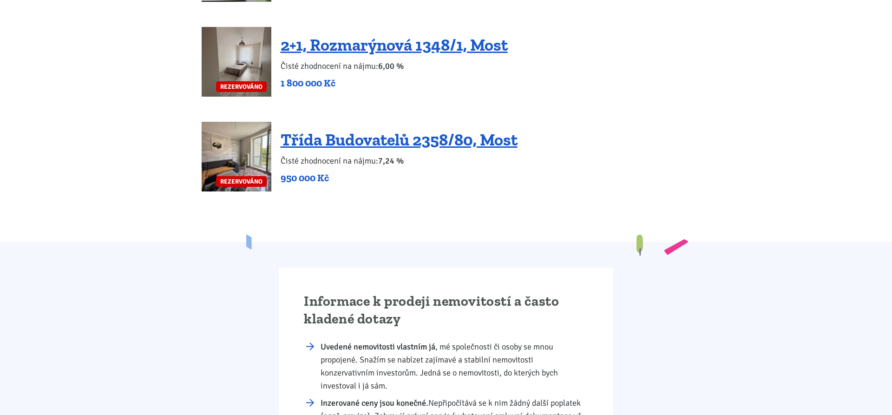
scroll to position [2077, 0]
